Goal: Browse casually: Explore the website without a specific task or goal

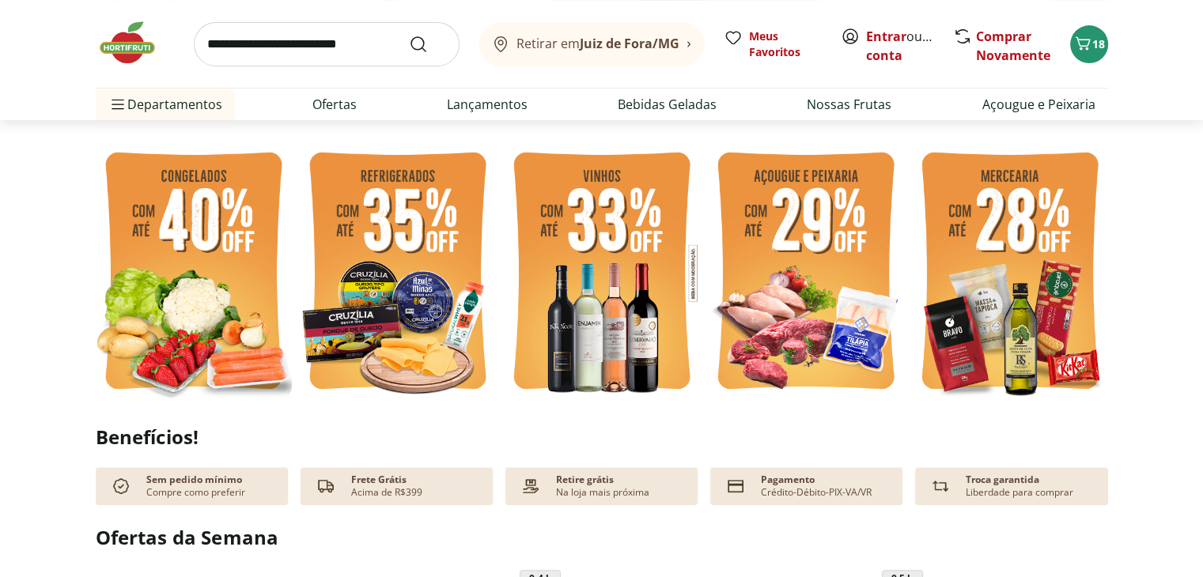
scroll to position [395, 0]
click at [141, 35] on img at bounding box center [135, 42] width 79 height 47
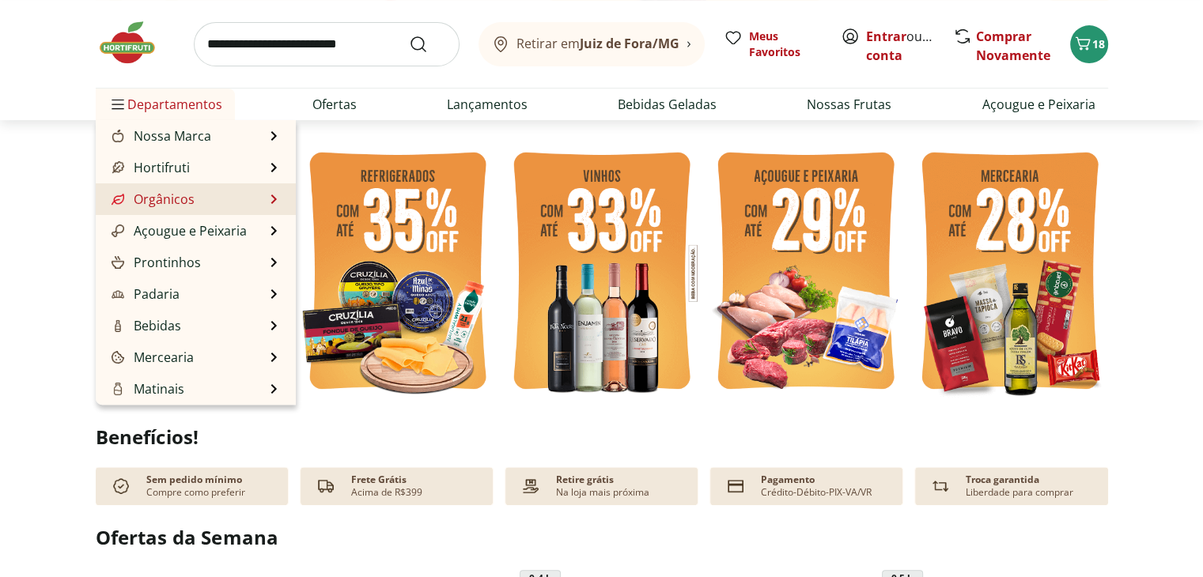
scroll to position [0, 0]
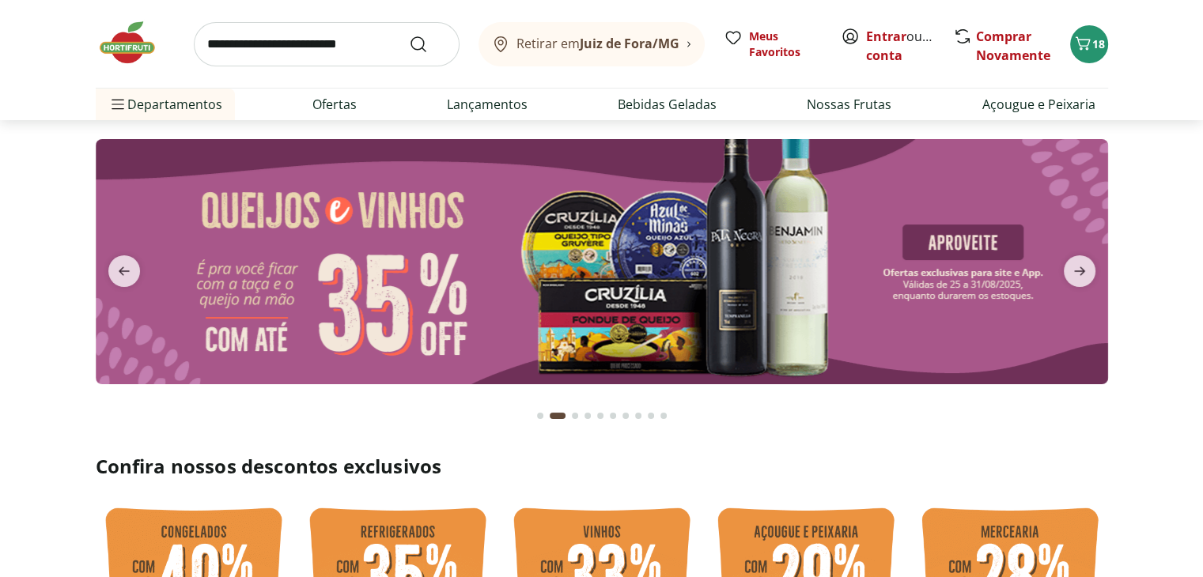
click at [541, 415] on div "Go to page 1 from fs-carousel" at bounding box center [540, 416] width 6 height 6
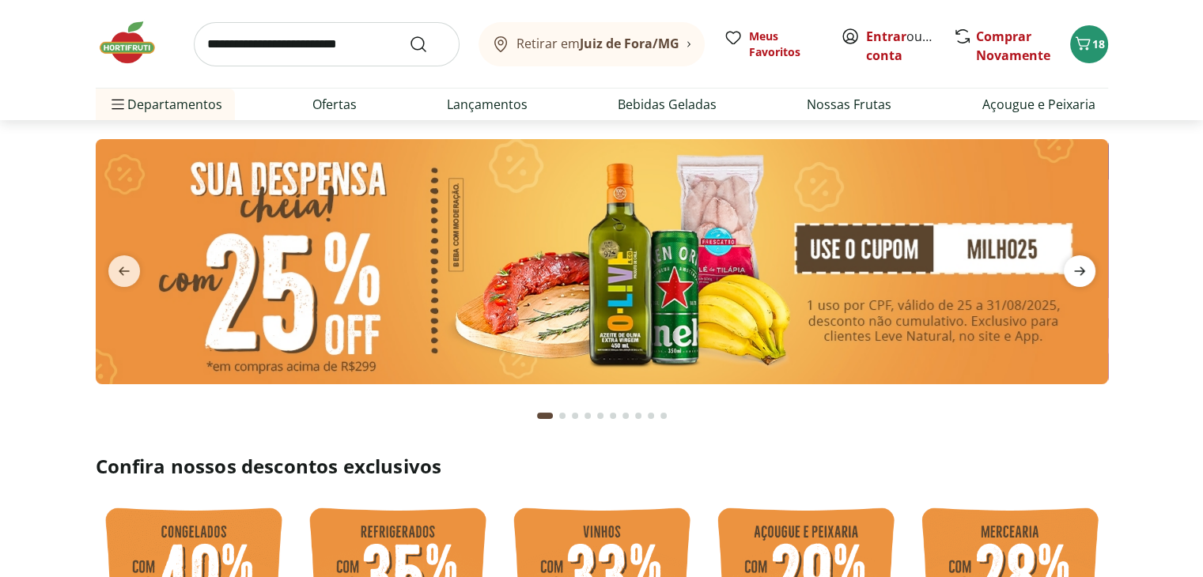
click at [1074, 269] on icon "next" at bounding box center [1079, 271] width 19 height 19
